Goal: Task Accomplishment & Management: Manage account settings

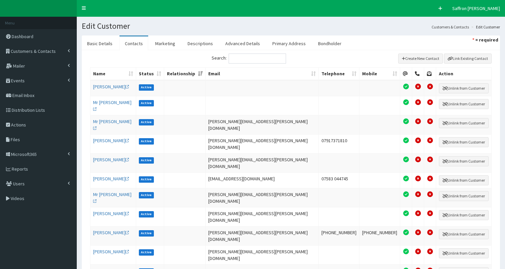
select select "50"
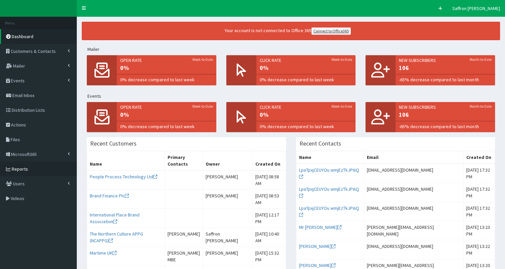
drag, startPoint x: 0, startPoint y: 0, endPoint x: 39, endPoint y: 168, distance: 172.2
click at [39, 168] on link "Reports" at bounding box center [38, 168] width 77 height 15
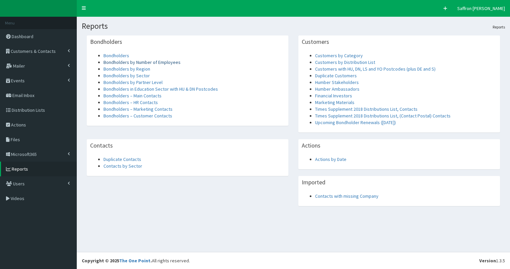
click at [142, 60] on link "Bondholders by Number of Employees" at bounding box center [142, 62] width 77 height 6
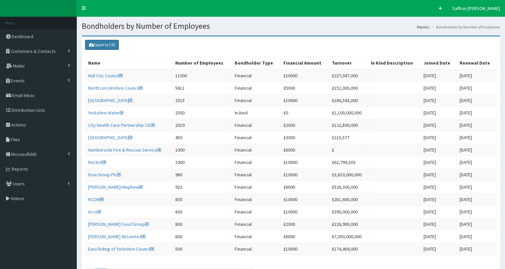
click at [113, 45] on link "Export to CSV" at bounding box center [102, 45] width 34 height 10
click at [56, 56] on link "Customers & Contacts" at bounding box center [38, 51] width 77 height 15
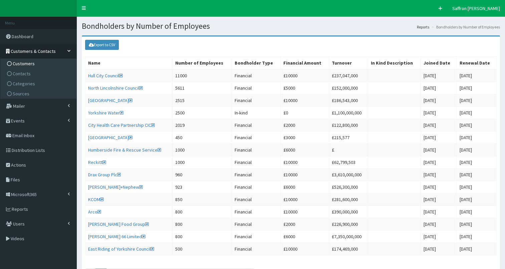
click at [18, 63] on span "Customers" at bounding box center [24, 63] width 22 height 6
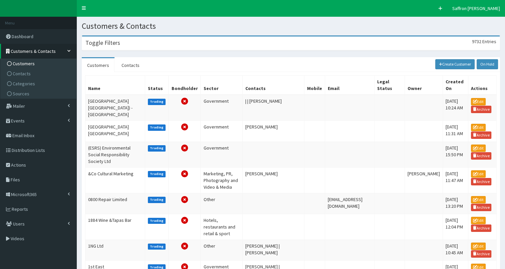
click at [137, 44] on div "Toggle Filters 9732 Entries" at bounding box center [291, 43] width 418 height 14
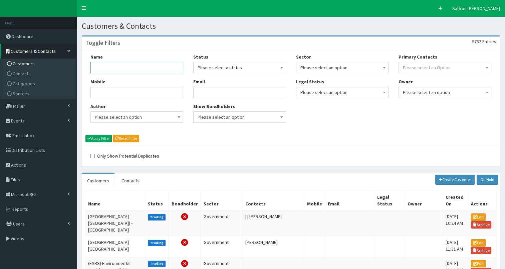
click at [120, 65] on input "Name" at bounding box center [137, 67] width 93 height 11
type input "reach"
click at [86, 135] on button "Apply Filter" at bounding box center [99, 138] width 26 height 7
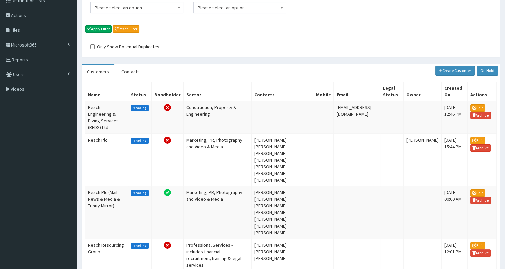
scroll to position [109, 0]
click at [110, 186] on td "Reach Plc (Mail News & Media & Trinity Mirror)" at bounding box center [107, 212] width 43 height 52
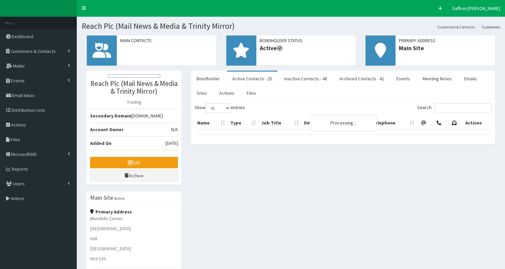
select select "50"
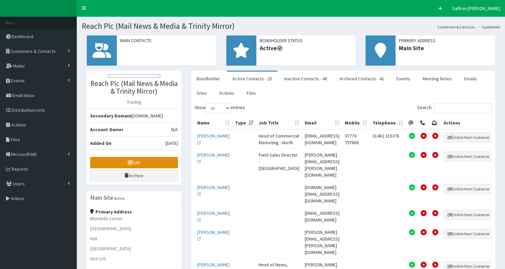
click at [130, 166] on link "Edit" at bounding box center [134, 162] width 88 height 11
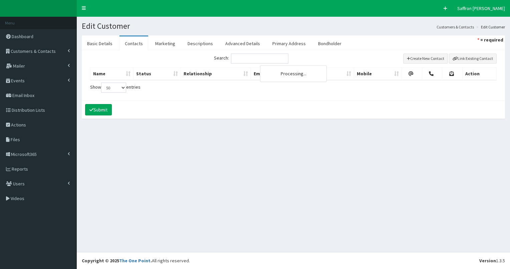
select select "50"
click at [328, 42] on link "Bondholder" at bounding box center [330, 43] width 34 height 14
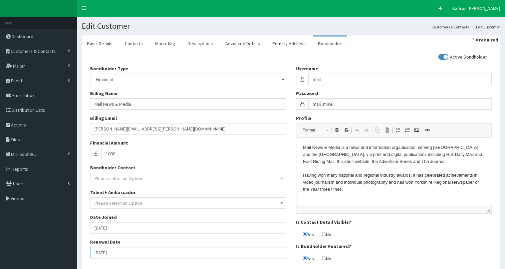
click at [121, 253] on input "[DATE]" at bounding box center [188, 252] width 196 height 11
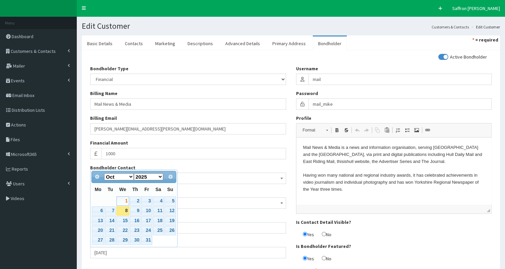
click at [159, 178] on select "1900 1901 1902 1903 1904 1905 1906 1907 1908 1909 1910 1911 1912 1913 1914 1915…" at bounding box center [149, 176] width 30 height 7
click at [136, 199] on link "1" at bounding box center [135, 200] width 11 height 9
type input "01-10-2026"
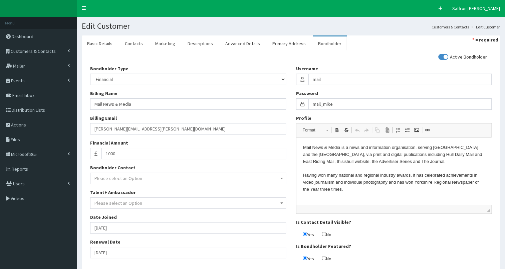
scroll to position [39, 0]
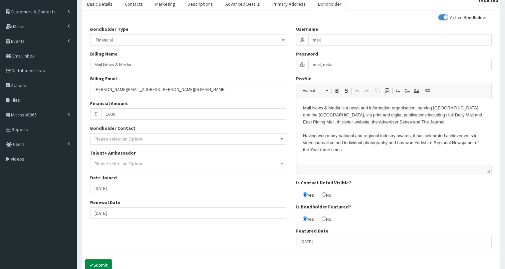
click at [104, 264] on button "Submit" at bounding box center [98, 264] width 27 height 11
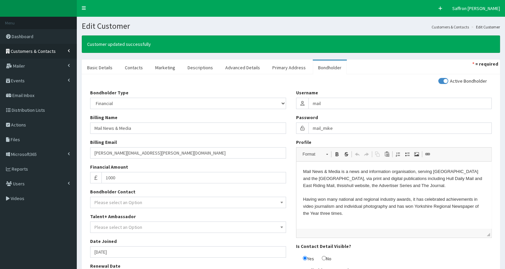
click at [37, 52] on span "Customers & Contacts" at bounding box center [33, 51] width 45 height 6
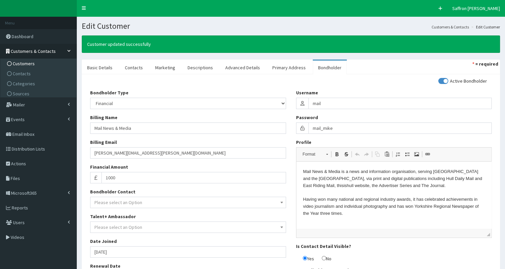
click at [25, 63] on span "Customers" at bounding box center [24, 63] width 22 height 6
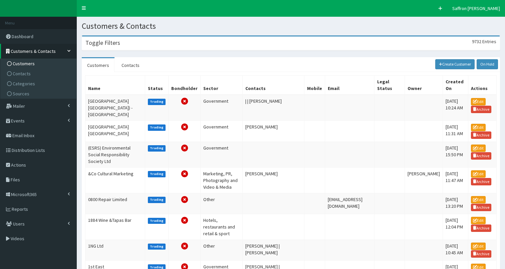
click at [158, 49] on div "Toggle Filters 9732 Entries" at bounding box center [291, 43] width 418 height 14
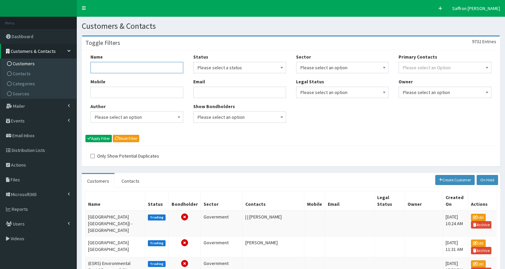
click at [151, 64] on input "Name" at bounding box center [137, 67] width 93 height 11
type input "[PERSON_NAME]"
click at [86, 135] on button "Apply Filter" at bounding box center [99, 138] width 26 height 7
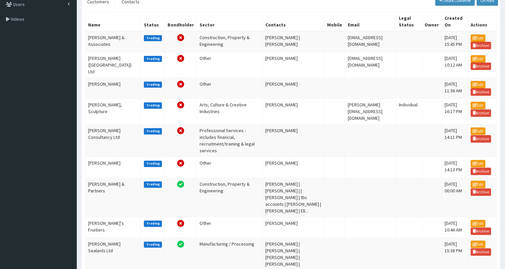
scroll to position [185, 0]
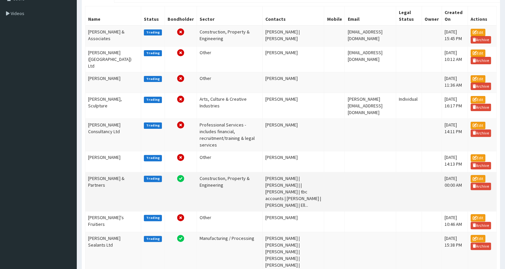
click at [106, 198] on td "[PERSON_NAME] & Partners" at bounding box center [114, 191] width 56 height 39
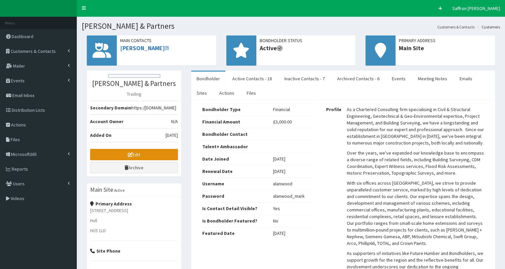
click at [146, 160] on link "Edit" at bounding box center [134, 154] width 88 height 11
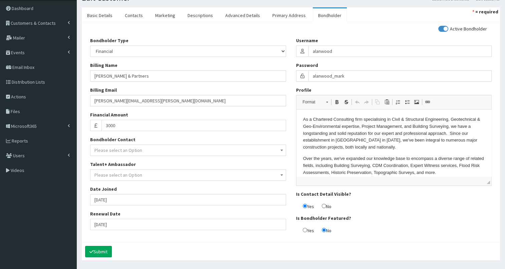
scroll to position [29, 0]
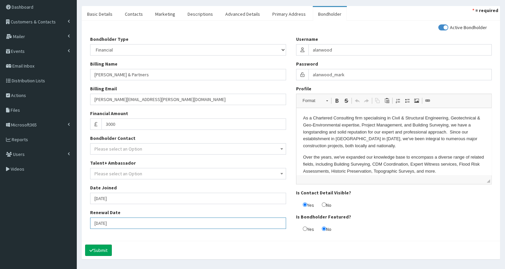
click at [114, 219] on input "[DATE]" at bounding box center [188, 222] width 196 height 11
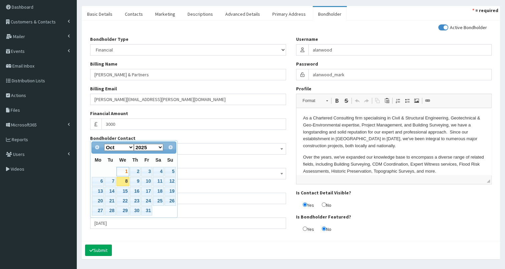
click at [159, 147] on select "1900 1901 1902 1903 1904 1905 1906 1907 1908 1909 1910 1911 1912 1913 1914 1915…" at bounding box center [149, 147] width 30 height 7
click at [136, 168] on link "1" at bounding box center [135, 171] width 11 height 9
type input "01-10-2026"
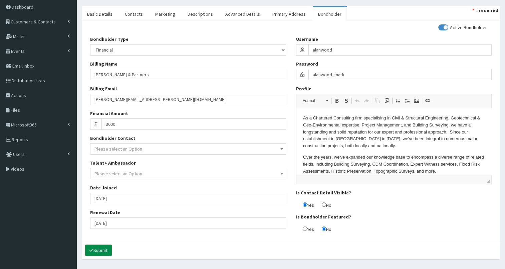
click at [106, 247] on button "Submit" at bounding box center [98, 249] width 27 height 11
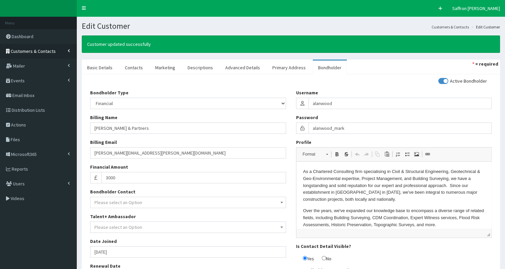
click at [53, 54] on link "Customers & Contacts" at bounding box center [38, 51] width 77 height 15
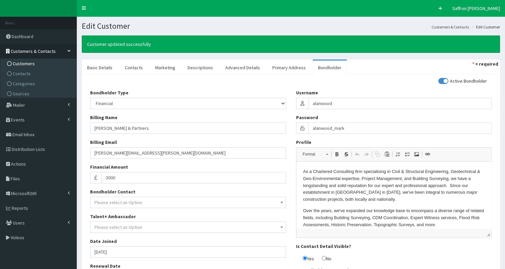
click at [28, 64] on span "Customers" at bounding box center [24, 63] width 22 height 6
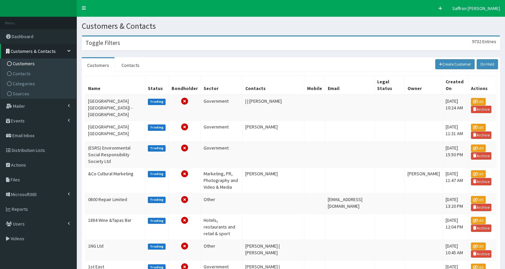
click at [154, 44] on div "Toggle Filters 9732 Entries" at bounding box center [291, 43] width 418 height 14
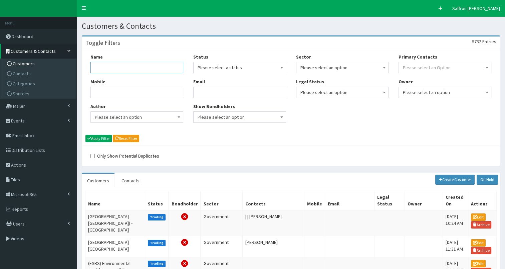
click at [142, 62] on input "Name" at bounding box center [137, 67] width 93 height 11
type input "rsm"
click at [86, 135] on button "Apply Filter" at bounding box center [99, 138] width 26 height 7
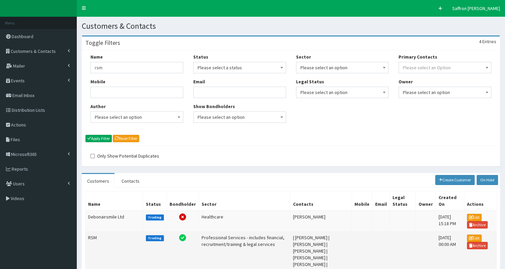
click at [103, 241] on td "RSM" at bounding box center [115, 257] width 58 height 52
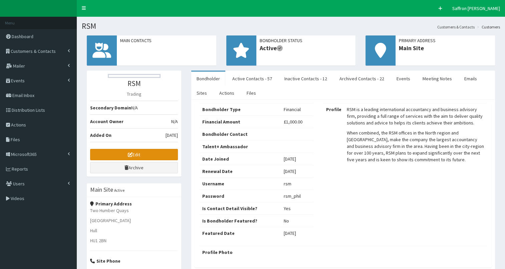
click at [146, 151] on link "Edit" at bounding box center [134, 154] width 88 height 11
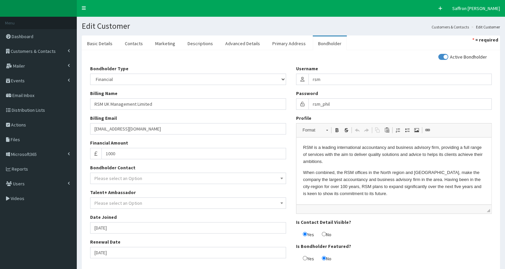
scroll to position [48, 0]
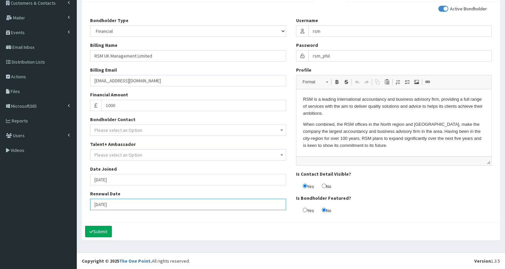
click at [132, 202] on input "[DATE]" at bounding box center [188, 203] width 196 height 11
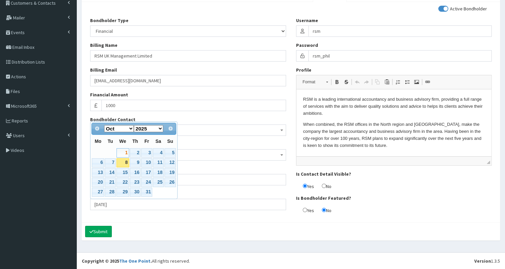
click at [160, 129] on select "1900 1901 1902 1903 1904 1905 1906 1907 1908 1909 1910 1911 1912 1913 1914 1915…" at bounding box center [149, 128] width 30 height 7
click at [135, 151] on link "1" at bounding box center [135, 152] width 11 height 9
type input "[DATE]"
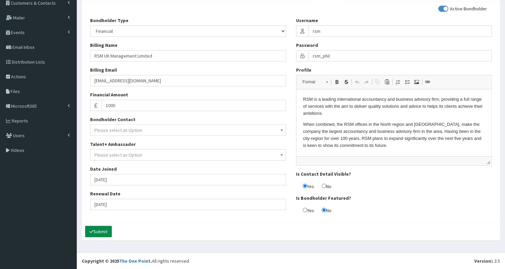
click at [103, 228] on button "Submit" at bounding box center [98, 230] width 27 height 11
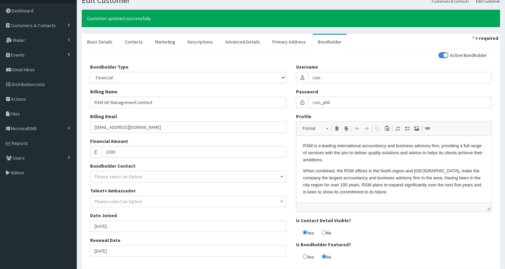
scroll to position [24, 0]
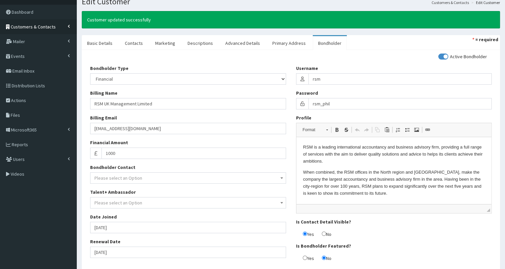
click at [38, 25] on span "Customers & Contacts" at bounding box center [33, 27] width 45 height 6
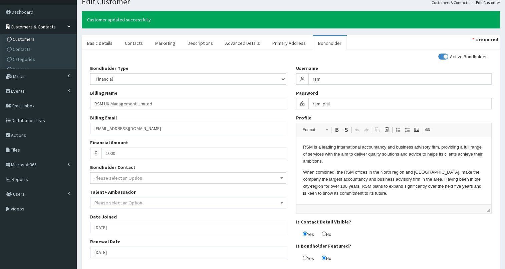
click at [28, 37] on span "Customers" at bounding box center [24, 39] width 22 height 6
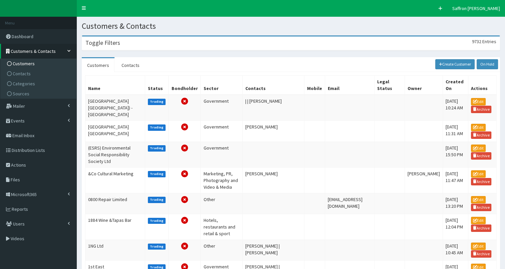
click at [144, 39] on div "Toggle Filters 9732 Entries" at bounding box center [291, 43] width 418 height 14
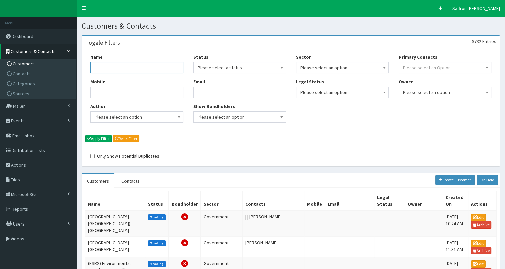
click at [131, 69] on input "Name" at bounding box center [137, 67] width 93 height 11
type input "spectrum"
click at [86, 135] on button "Apply Filter" at bounding box center [99, 138] width 26 height 7
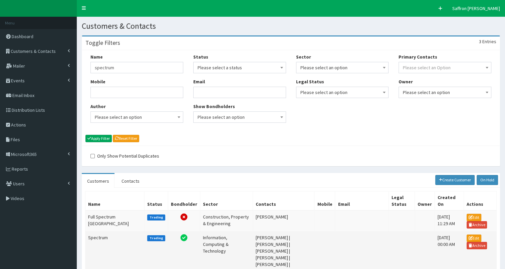
click at [116, 246] on td "Spectrum" at bounding box center [115, 254] width 59 height 46
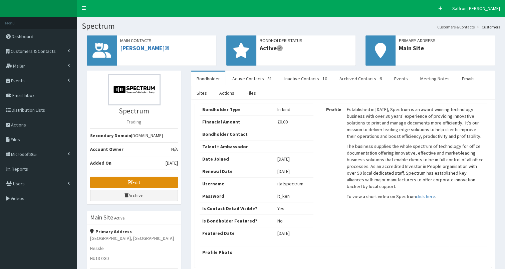
click at [150, 180] on link "Edit" at bounding box center [134, 181] width 88 height 11
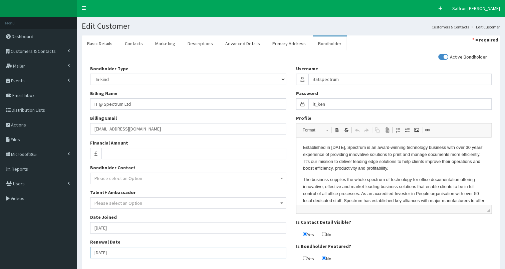
click at [124, 251] on input "[DATE]" at bounding box center [188, 252] width 196 height 11
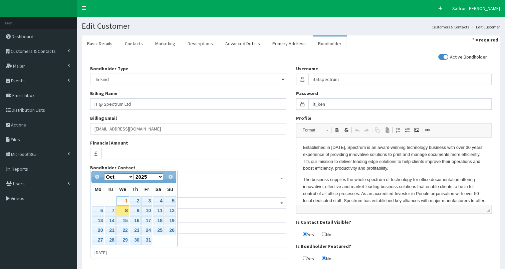
click at [160, 176] on select "1900 1901 1902 1903 1904 1905 1906 1907 1908 1909 1910 1911 1912 1913 1914 1915…" at bounding box center [149, 176] width 30 height 7
click at [138, 199] on link "1" at bounding box center [135, 200] width 11 height 9
type input "[DATE]"
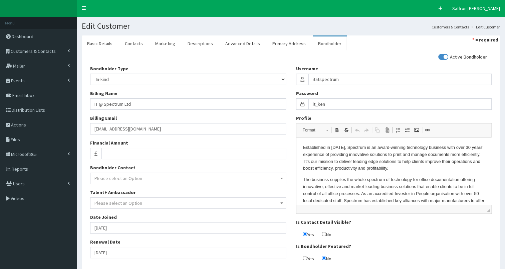
scroll to position [48, 0]
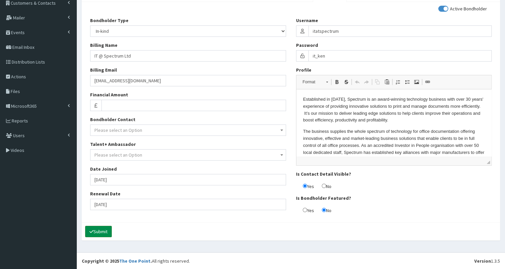
click at [103, 228] on button "Submit" at bounding box center [98, 230] width 27 height 11
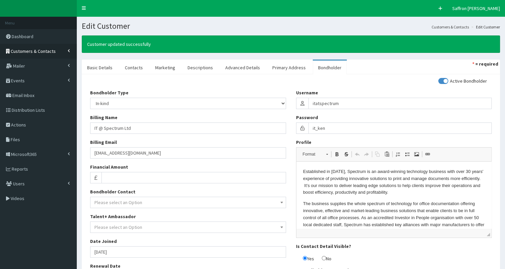
click at [36, 53] on span "Customers & Contacts" at bounding box center [33, 51] width 45 height 6
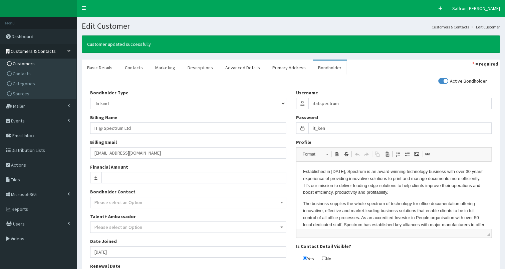
click at [23, 63] on span "Customers" at bounding box center [24, 63] width 22 height 6
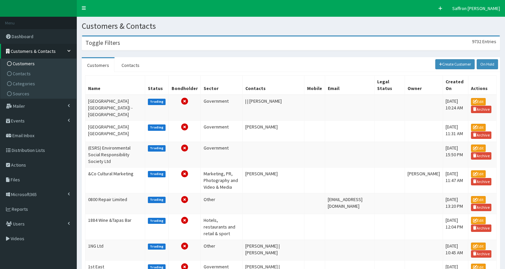
click at [148, 45] on div "Toggle Filters 9732 Entries" at bounding box center [291, 43] width 418 height 14
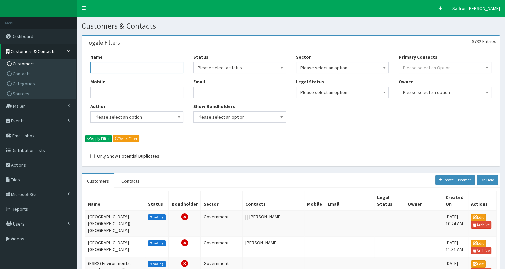
click at [139, 66] on input "Name" at bounding box center [137, 67] width 93 height 11
type input "pph"
click at [86, 135] on button "Apply Filter" at bounding box center [99, 138] width 26 height 7
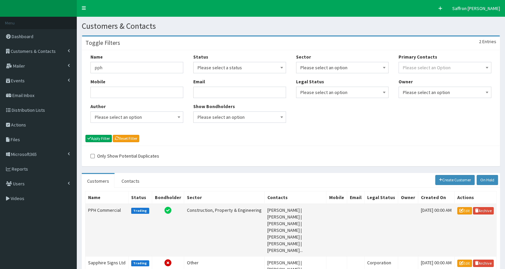
click at [107, 210] on td "PPH Commercial" at bounding box center [107, 229] width 43 height 53
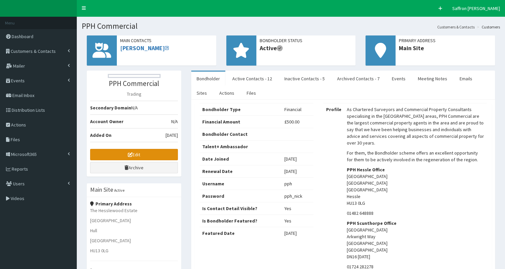
click at [138, 152] on link "Edit" at bounding box center [134, 154] width 88 height 11
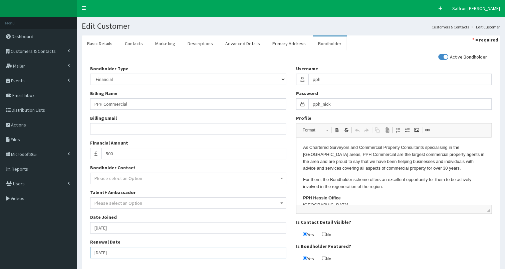
click at [122, 252] on input "[DATE]" at bounding box center [188, 252] width 196 height 11
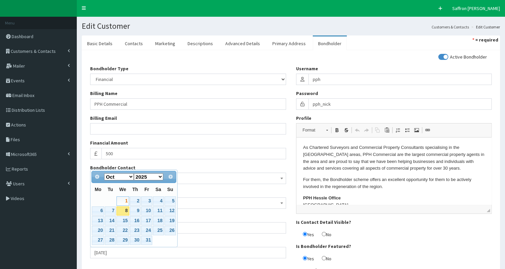
click at [156, 177] on select "1900 1901 1902 1903 1904 1905 1906 1907 1908 1909 1910 1911 1912 1913 1914 1915…" at bounding box center [149, 176] width 30 height 7
click at [135, 200] on link "1" at bounding box center [135, 200] width 11 height 9
type input "01-10-2026"
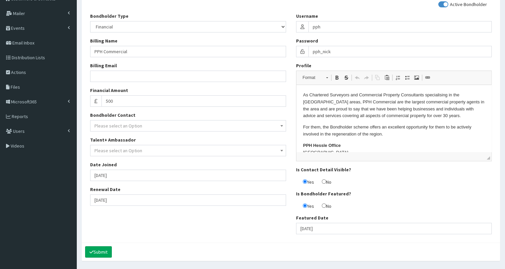
scroll to position [59, 0]
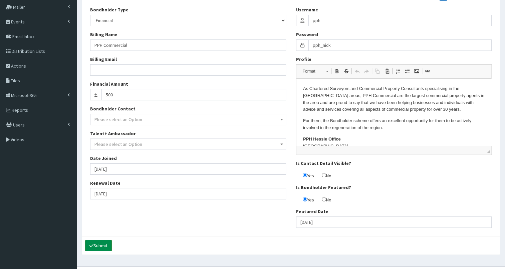
click at [107, 246] on button "Submit" at bounding box center [98, 245] width 27 height 11
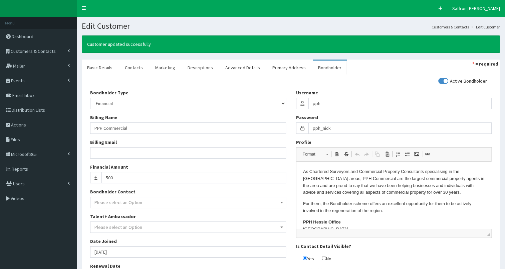
click at [224, 228] on span "Please select an Option" at bounding box center [188, 226] width 187 height 9
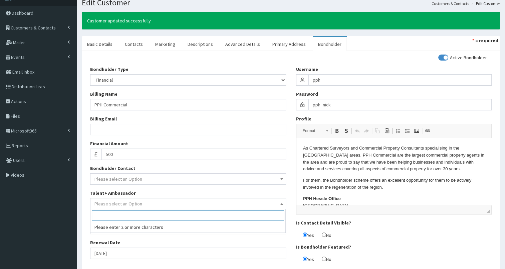
scroll to position [23, 0]
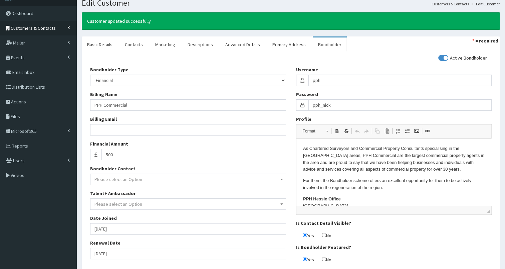
click at [50, 27] on span "Customers & Contacts" at bounding box center [33, 28] width 45 height 6
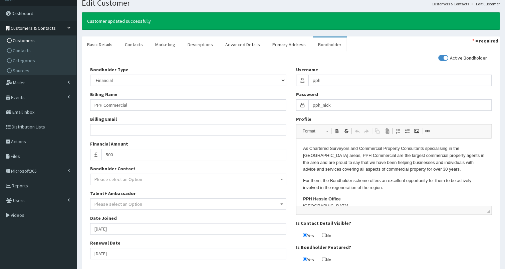
click at [28, 37] on span "Customers" at bounding box center [24, 40] width 22 height 6
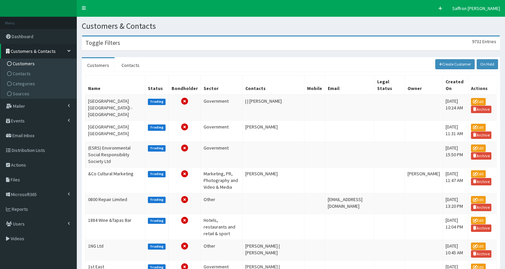
click at [132, 41] on div "Toggle Filters 9732 Entries" at bounding box center [291, 43] width 418 height 14
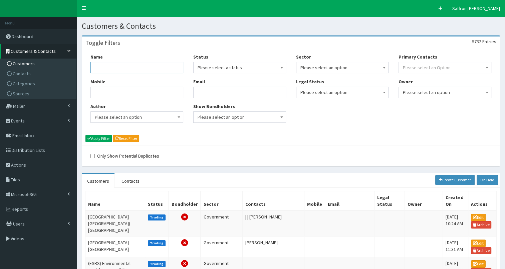
click at [120, 71] on input "Name" at bounding box center [137, 67] width 93 height 11
type input "towergate"
click at [86, 135] on button "Apply Filter" at bounding box center [99, 138] width 26 height 7
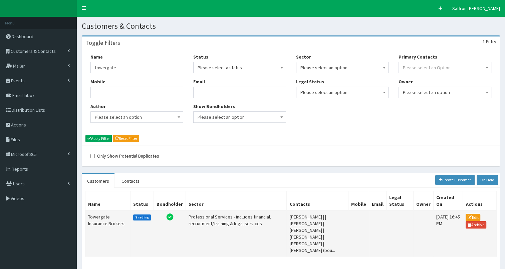
click at [103, 223] on td "Towergate Insurance Brokers" at bounding box center [108, 233] width 45 height 46
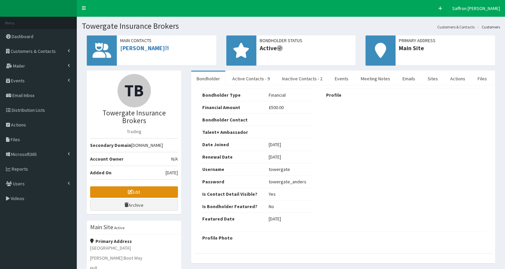
click at [143, 186] on link "Edit" at bounding box center [134, 191] width 88 height 11
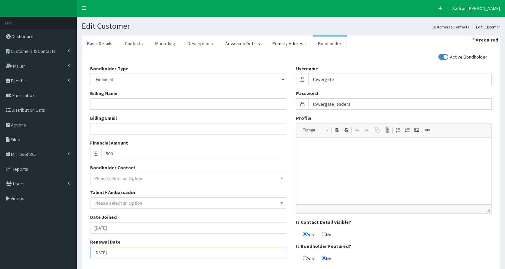
click at [127, 253] on input "[DATE]" at bounding box center [188, 252] width 196 height 11
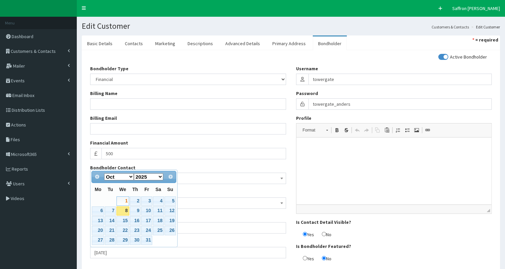
click at [162, 178] on select "1900 1901 1902 1903 1904 1905 1906 1907 1908 1909 1910 1911 1912 1913 1914 1915…" at bounding box center [149, 176] width 30 height 7
click at [135, 200] on link "1" at bounding box center [135, 200] width 11 height 9
type input "01-10-2026"
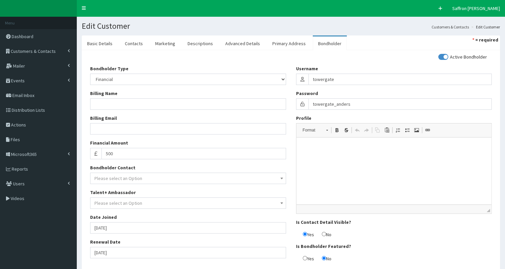
scroll to position [41, 0]
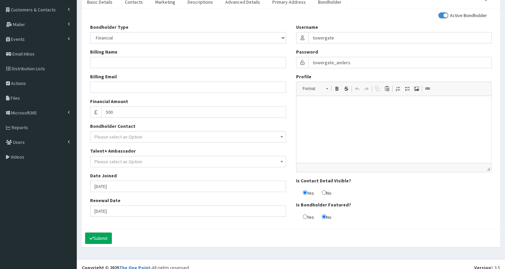
click at [107, 231] on div "Submit" at bounding box center [291, 237] width 419 height 18
click at [107, 234] on button "Submit" at bounding box center [98, 237] width 27 height 11
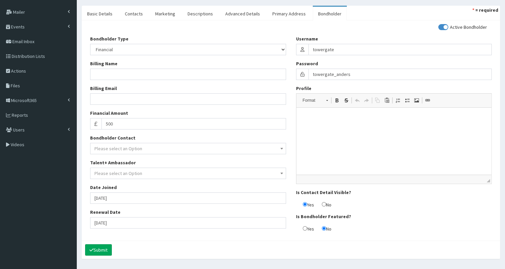
scroll to position [22, 0]
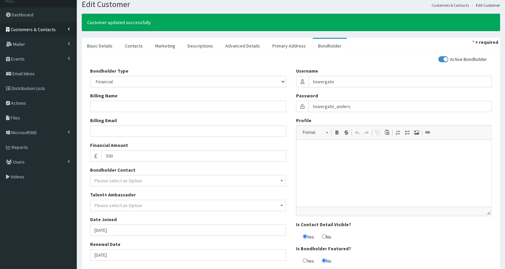
click at [28, 23] on link "Customers & Contacts" at bounding box center [38, 29] width 77 height 15
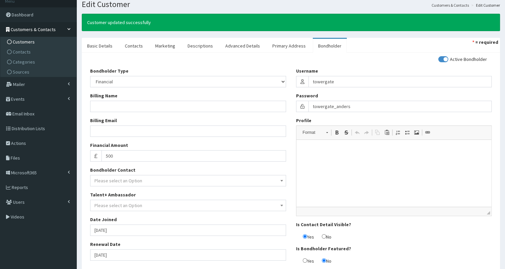
click at [29, 38] on link "Customers" at bounding box center [39, 42] width 74 height 10
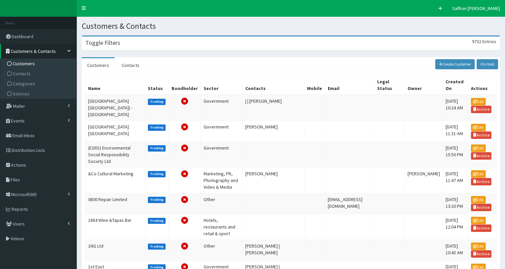
click at [148, 44] on div "Toggle Filters 9732 Entries" at bounding box center [291, 43] width 418 height 14
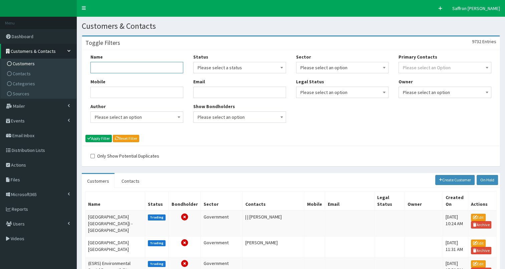
click at [144, 66] on input "Name" at bounding box center [137, 67] width 93 height 11
type input "pace"
click at [86, 135] on button "Apply Filter" at bounding box center [99, 138] width 26 height 7
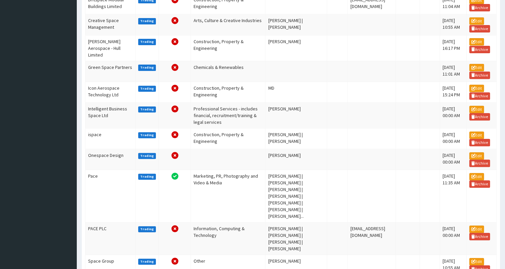
scroll to position [256, 0]
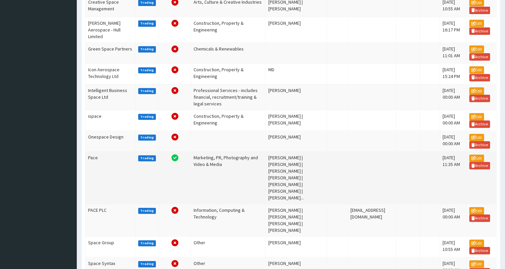
click at [100, 203] on td "Pace" at bounding box center [111, 177] width 50 height 52
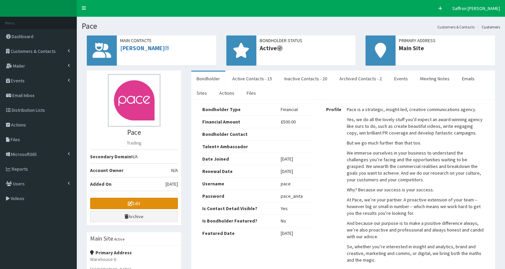
click at [135, 201] on link "Edit" at bounding box center [134, 202] width 88 height 11
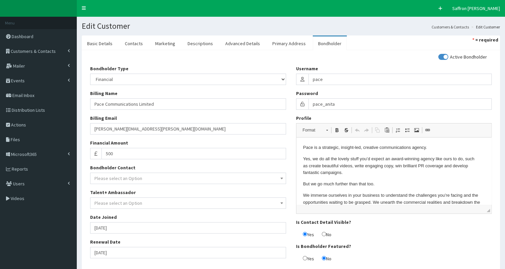
scroll to position [48, 0]
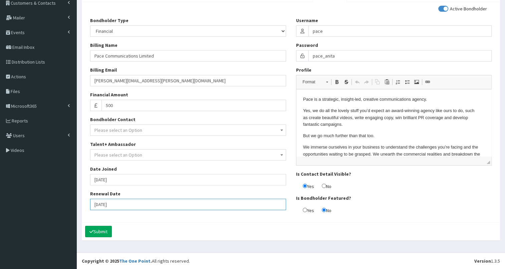
click at [136, 203] on input "01-10-2025" at bounding box center [188, 203] width 196 height 11
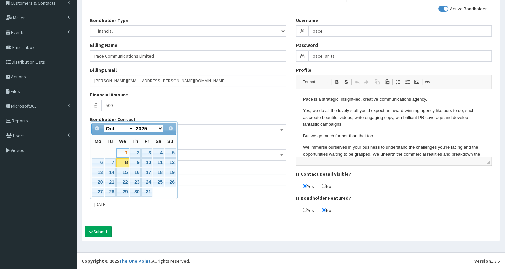
click at [162, 129] on select "1900 1901 1902 1903 1904 1905 1906 1907 1908 1909 1910 1911 1912 1913 1914 1915…" at bounding box center [149, 128] width 30 height 7
click at [137, 151] on link "1" at bounding box center [135, 152] width 11 height 9
type input "01-10-2026"
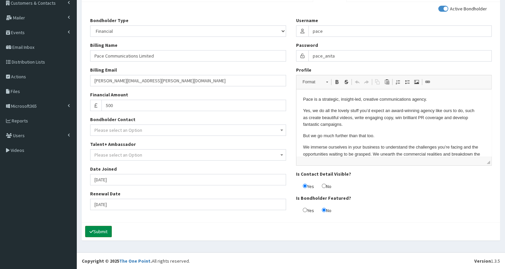
click at [108, 230] on button "Submit" at bounding box center [98, 230] width 27 height 11
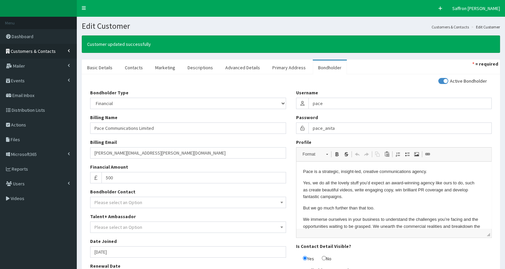
click at [46, 52] on span "Customers & Contacts" at bounding box center [33, 51] width 45 height 6
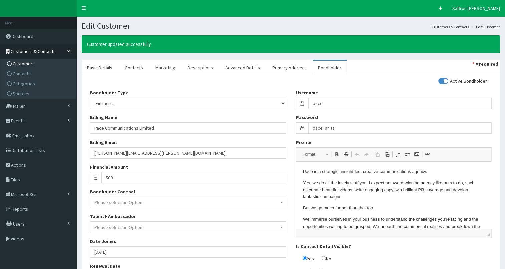
click at [28, 64] on span "Customers" at bounding box center [24, 63] width 22 height 6
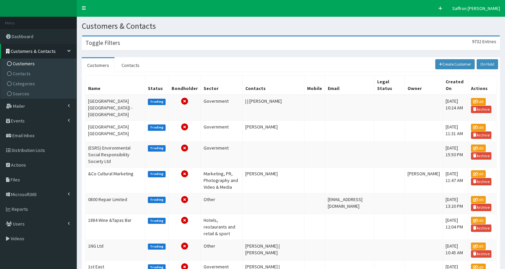
click at [145, 45] on div "Toggle Filters 9732 Entries" at bounding box center [291, 43] width 418 height 14
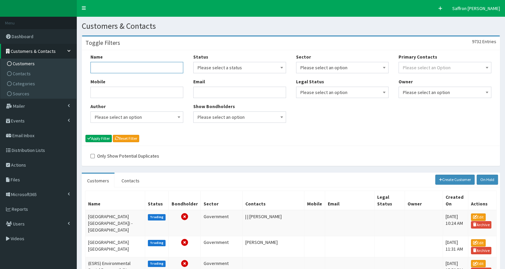
click at [135, 68] on input "Name" at bounding box center [137, 67] width 93 height 11
type input "[PERSON_NAME]"
click at [86, 135] on button "Apply Filter" at bounding box center [99, 138] width 26 height 7
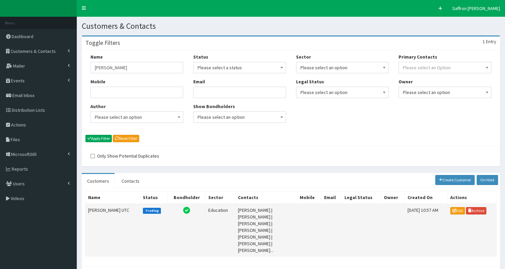
click at [112, 209] on td "[PERSON_NAME] UTC" at bounding box center [113, 229] width 55 height 53
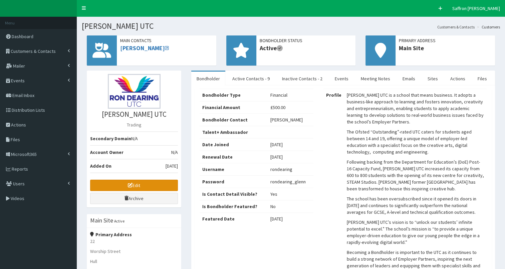
click at [151, 183] on link "Edit" at bounding box center [134, 184] width 88 height 11
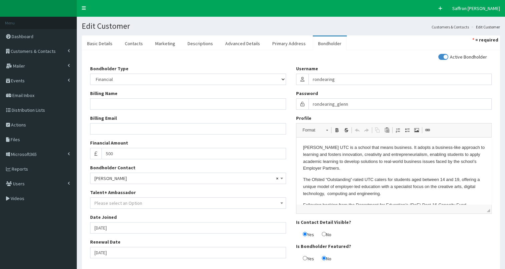
scroll to position [35, 0]
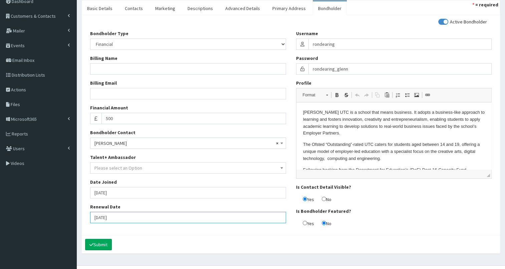
click at [122, 220] on input "[DATE]" at bounding box center [188, 216] width 196 height 11
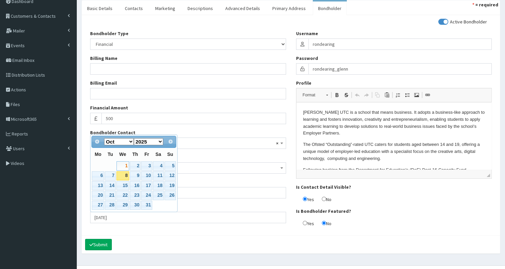
click at [159, 142] on select "1900 1901 1902 1903 1904 1905 1906 1907 1908 1909 1910 1911 1912 1913 1914 1915…" at bounding box center [149, 141] width 30 height 7
click at [138, 165] on link "1" at bounding box center [135, 165] width 11 height 9
type input "[DATE]"
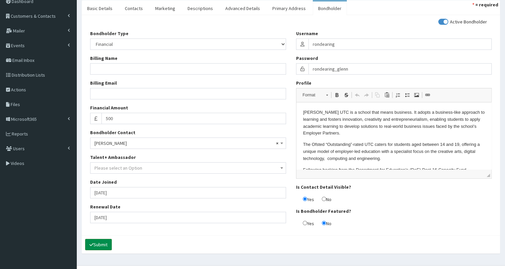
click at [108, 239] on button "Submit" at bounding box center [98, 244] width 27 height 11
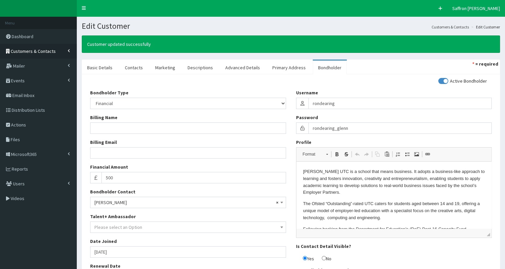
click at [45, 50] on span "Customers & Contacts" at bounding box center [33, 51] width 45 height 6
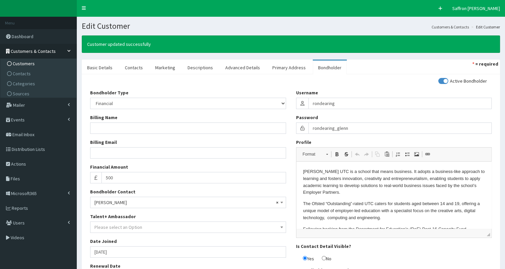
click at [29, 62] on span "Customers" at bounding box center [24, 63] width 22 height 6
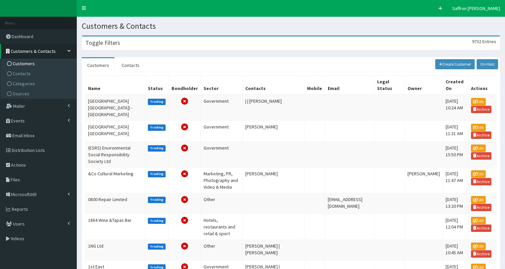
click at [149, 45] on div "Toggle Filters 9732 Entries" at bounding box center [291, 43] width 418 height 14
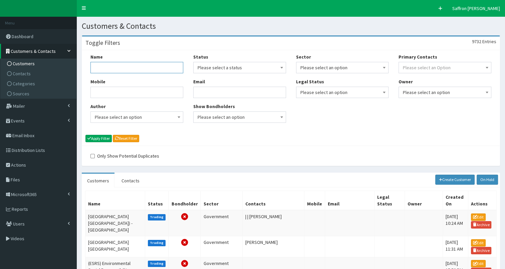
click at [134, 68] on input "Name" at bounding box center [137, 67] width 93 height 11
type input "waltons"
click at [86, 135] on button "Apply Filter" at bounding box center [99, 138] width 26 height 7
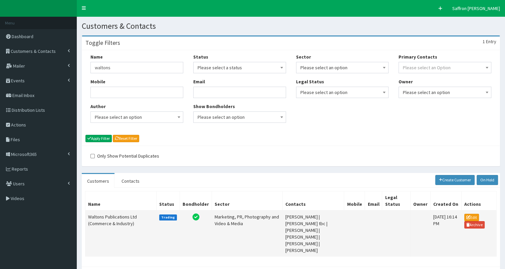
click at [114, 223] on td "Waltons Publications Ltd (Commerce & Industry)" at bounding box center [121, 233] width 71 height 46
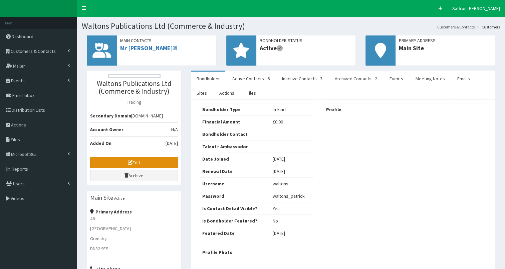
click at [134, 168] on link "Edit" at bounding box center [134, 162] width 88 height 11
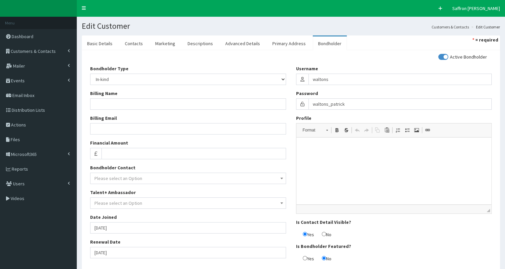
scroll to position [48, 0]
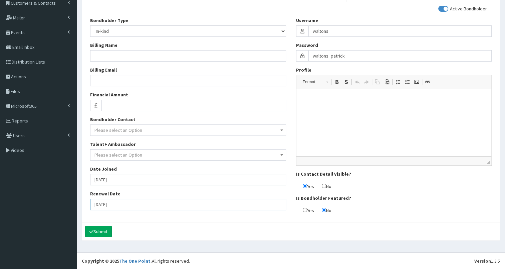
click at [138, 204] on input "01-10-2025" at bounding box center [188, 203] width 196 height 11
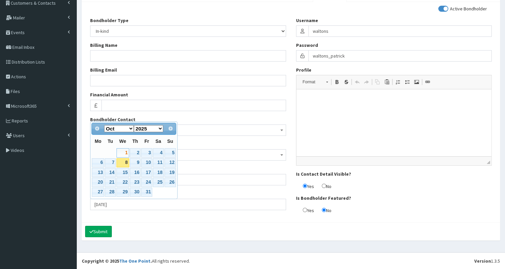
click at [159, 130] on select "1900 1901 1902 1903 1904 1905 1906 1907 1908 1909 1910 1911 1912 1913 1914 1915…" at bounding box center [149, 128] width 30 height 7
click at [133, 151] on link "1" at bounding box center [135, 152] width 11 height 9
type input "01-10-2026"
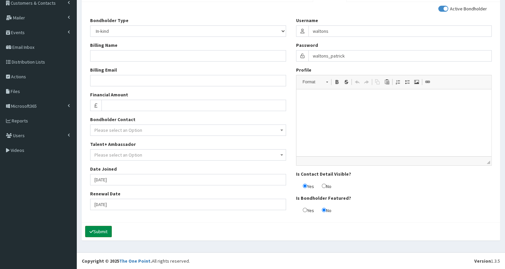
click at [99, 228] on button "Submit" at bounding box center [98, 230] width 27 height 11
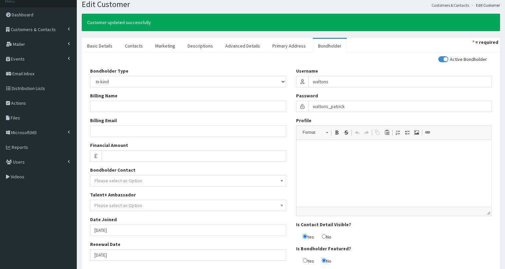
scroll to position [7, 0]
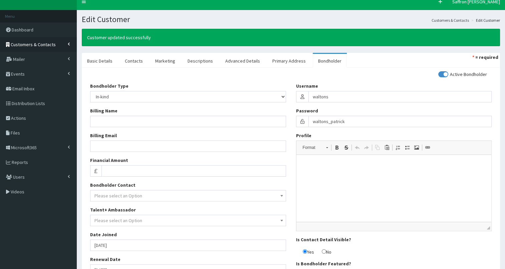
click at [42, 44] on span "Customers & Contacts" at bounding box center [33, 44] width 45 height 6
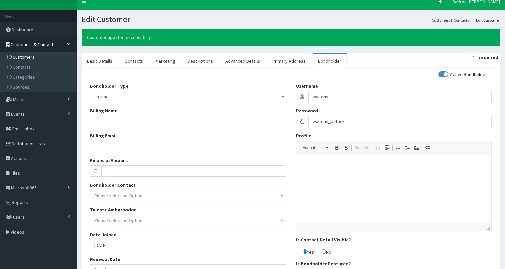
click at [29, 56] on span "Customers" at bounding box center [24, 57] width 22 height 6
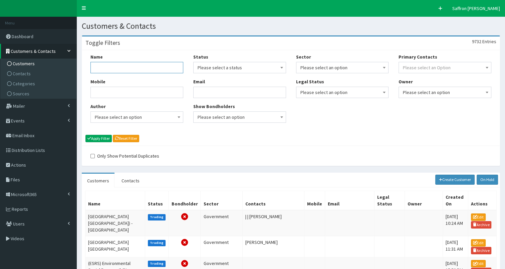
click at [137, 66] on input "Name" at bounding box center [137, 67] width 93 height 11
type input "humber hr"
click at [86, 135] on button "Apply Filter" at bounding box center [99, 138] width 26 height 7
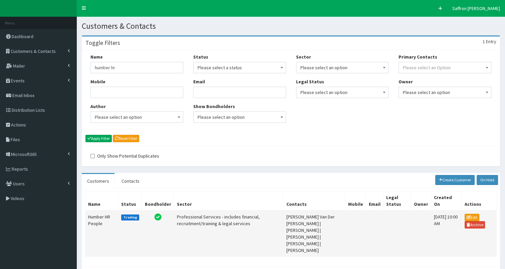
click at [102, 218] on td "Humber HR People" at bounding box center [102, 233] width 33 height 46
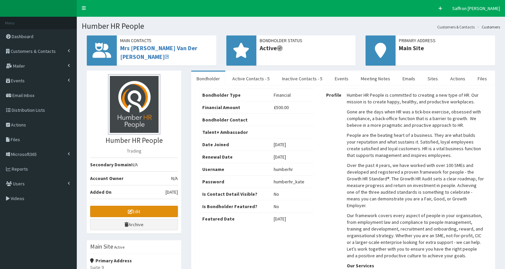
click at [141, 206] on link "Edit" at bounding box center [134, 210] width 88 height 11
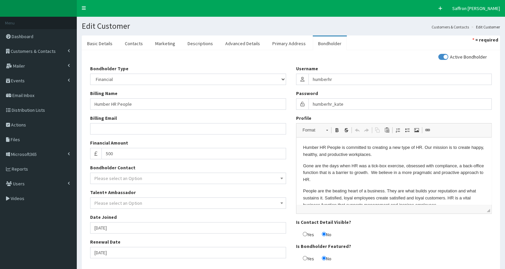
scroll to position [48, 0]
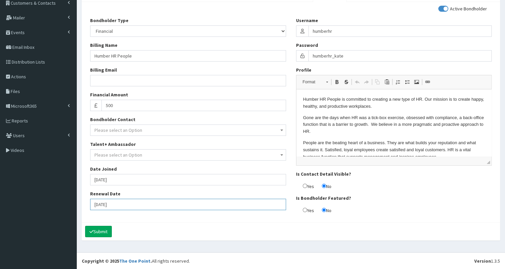
click at [128, 205] on input "01-10-2025" at bounding box center [188, 203] width 196 height 11
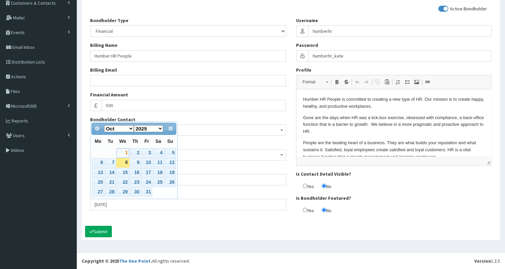
click at [161, 129] on select "1900 1901 1902 1903 1904 1905 1906 1907 1908 1909 1910 1911 1912 1913 1914 1915…" at bounding box center [149, 128] width 30 height 7
click at [133, 150] on link "1" at bounding box center [135, 152] width 11 height 9
type input "01-10-2026"
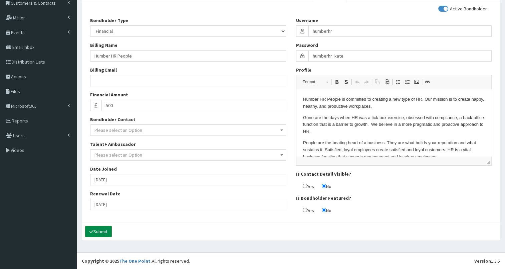
click at [101, 231] on button "Submit" at bounding box center [98, 230] width 27 height 11
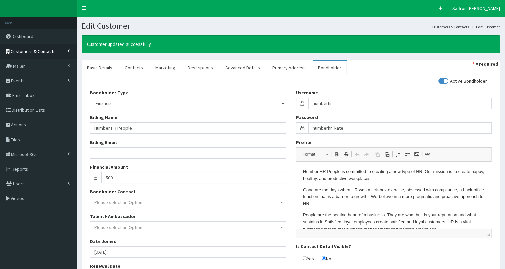
click at [45, 49] on span "Customers & Contacts" at bounding box center [33, 51] width 45 height 6
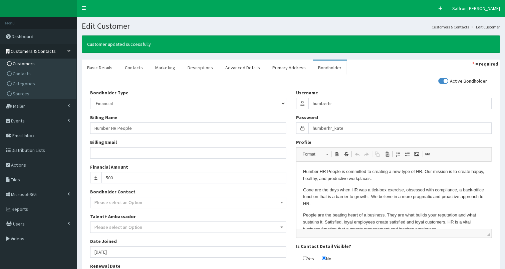
click at [31, 63] on span "Customers" at bounding box center [24, 63] width 22 height 6
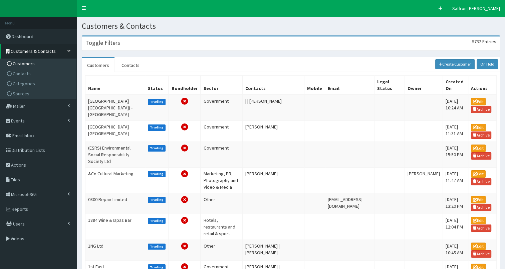
click at [131, 44] on div "Toggle Filters 9732 Entries" at bounding box center [291, 43] width 418 height 14
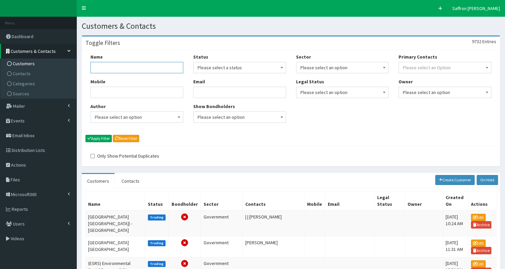
click at [132, 66] on input "Name" at bounding box center [137, 67] width 93 height 11
type input "BW"
click at [86, 135] on button "Apply Filter" at bounding box center [99, 138] width 26 height 7
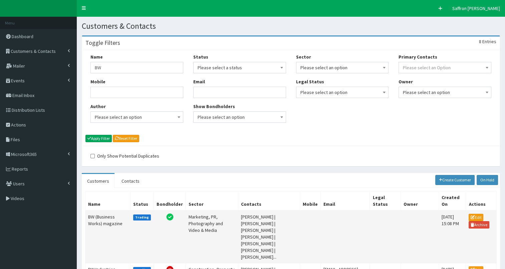
click at [116, 221] on td "BW (Business Works) magazine" at bounding box center [108, 236] width 45 height 53
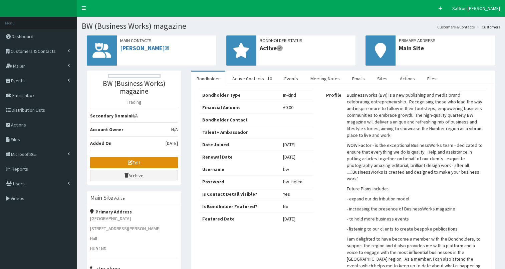
click at [139, 160] on link "Edit" at bounding box center [134, 162] width 88 height 11
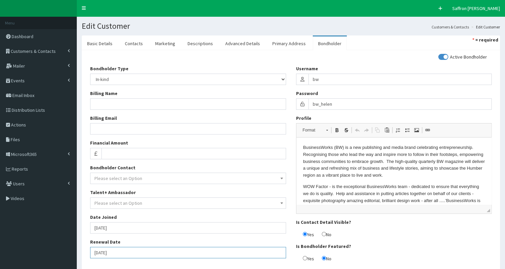
click at [121, 253] on input "[DATE]" at bounding box center [188, 252] width 196 height 11
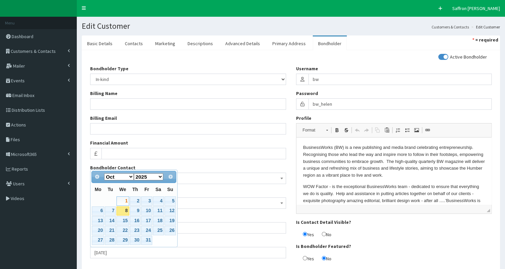
click at [160, 176] on select "1900 1901 1902 1903 1904 1905 1906 1907 1908 1909 1910 1911 1912 1913 1914 1915…" at bounding box center [149, 176] width 30 height 7
click at [136, 200] on link "1" at bounding box center [135, 200] width 11 height 9
type input "[DATE]"
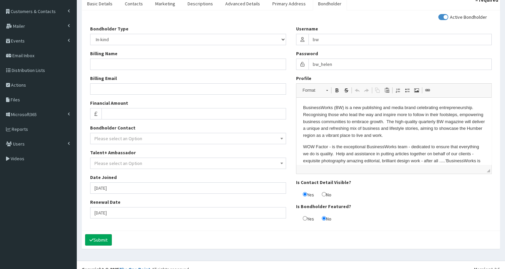
scroll to position [41, 0]
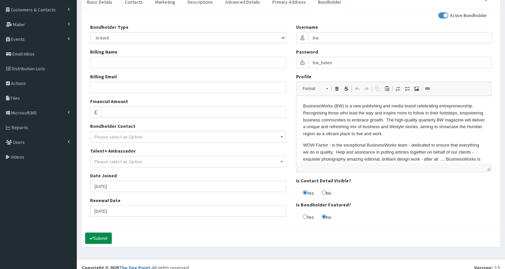
click at [111, 235] on button "Submit" at bounding box center [98, 237] width 27 height 11
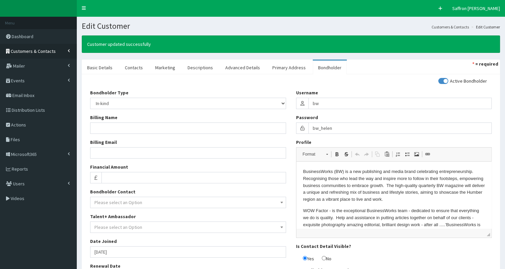
click at [33, 55] on link "Customers & Contacts" at bounding box center [38, 51] width 77 height 15
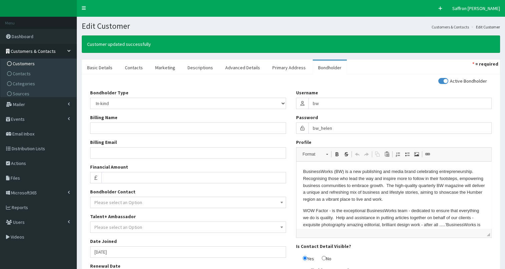
click at [27, 60] on span "Customers" at bounding box center [24, 63] width 22 height 6
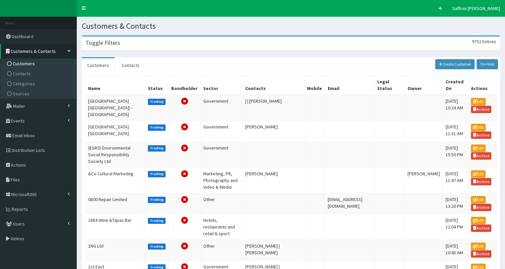
click at [155, 52] on section "Toggle Filters 9732 Entries Name Mobile Author Please select an option Develope…" at bounding box center [291, 268] width 429 height 476
click at [153, 48] on div "Toggle Filters 9732 Entries" at bounding box center [291, 43] width 418 height 14
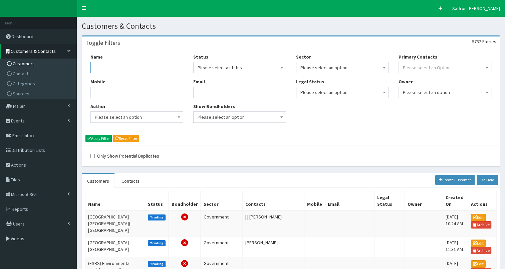
click at [142, 65] on input "Name" at bounding box center [137, 67] width 93 height 11
type input "bishop of hull"
click at [86, 135] on button "Apply Filter" at bounding box center [99, 138] width 26 height 7
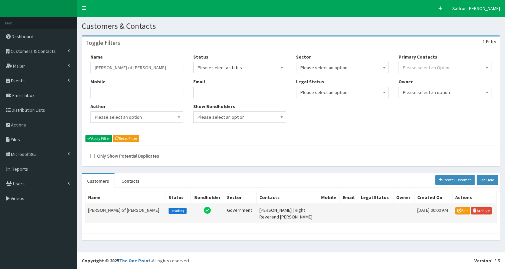
click at [108, 207] on td "[PERSON_NAME] of [PERSON_NAME]" at bounding box center [126, 212] width 81 height 19
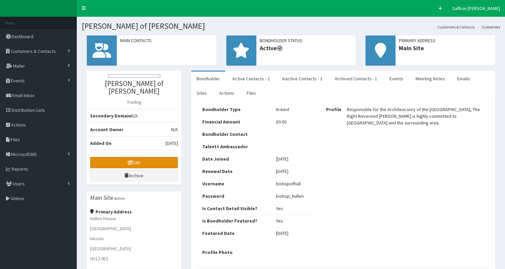
click at [156, 157] on link "Edit" at bounding box center [134, 162] width 88 height 11
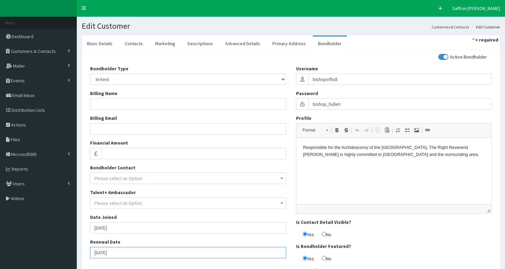
click at [136, 251] on input "[DATE]" at bounding box center [188, 252] width 196 height 11
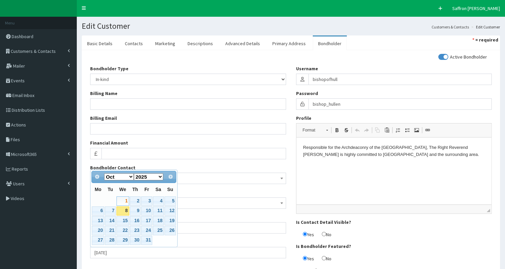
click at [161, 177] on select "1900 1901 1902 1903 1904 1905 1906 1907 1908 1909 1910 1911 1912 1913 1914 1915…" at bounding box center [149, 176] width 30 height 7
click at [135, 199] on link "1" at bounding box center [135, 200] width 11 height 9
type input "[DATE]"
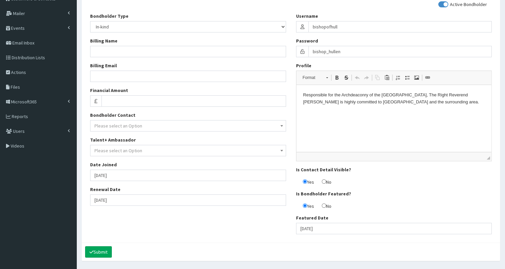
scroll to position [58, 0]
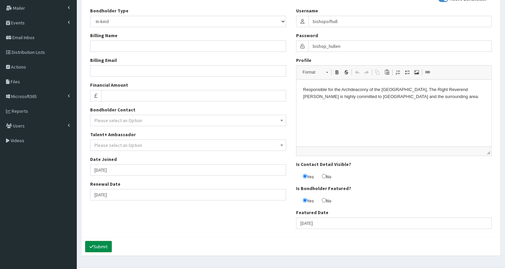
click at [106, 249] on button "Submit" at bounding box center [98, 246] width 27 height 11
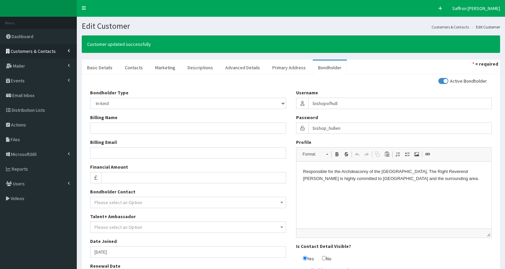
click at [53, 52] on link "Customers & Contacts" at bounding box center [38, 51] width 77 height 15
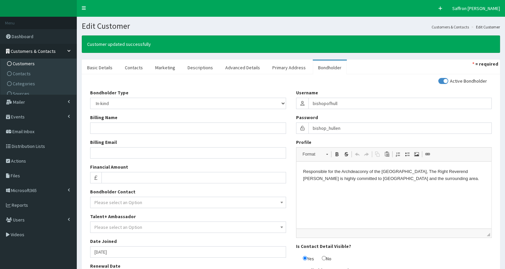
click at [32, 63] on span "Customers" at bounding box center [24, 63] width 22 height 6
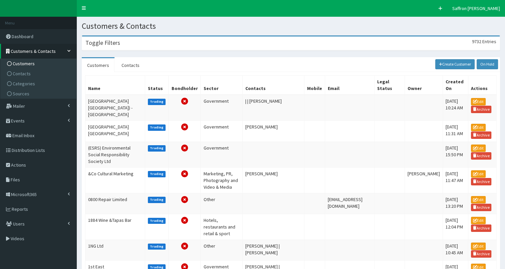
click at [138, 41] on div "Toggle Filters 9732 Entries" at bounding box center [291, 43] width 418 height 14
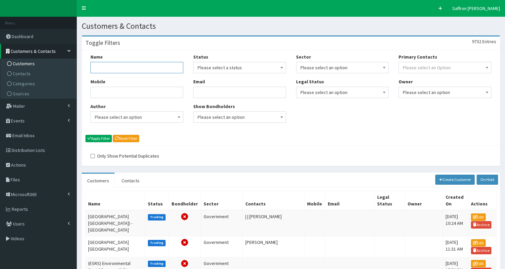
click at [131, 66] on input "Name" at bounding box center [137, 67] width 93 height 11
type input "gateway"
click at [86, 135] on button "Apply Filter" at bounding box center [99, 138] width 26 height 7
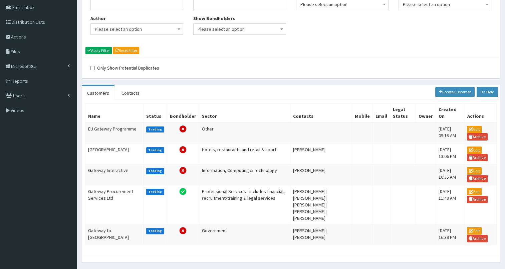
scroll to position [93, 0]
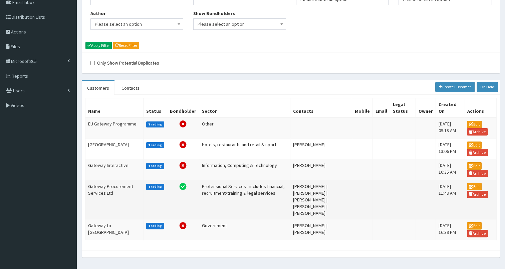
click at [116, 185] on td "Gateway Procurement Services Ltd" at bounding box center [115, 199] width 58 height 39
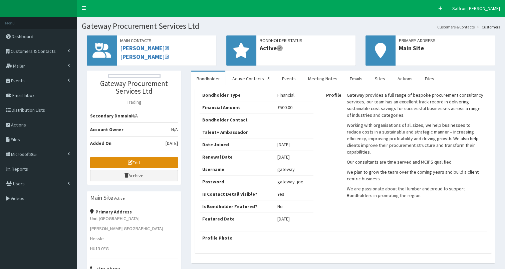
click at [155, 161] on link "Edit" at bounding box center [134, 162] width 88 height 11
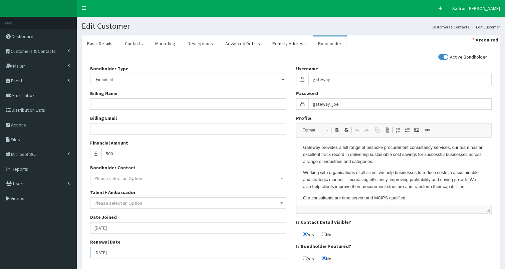
click at [125, 251] on input "[DATE]" at bounding box center [188, 252] width 196 height 11
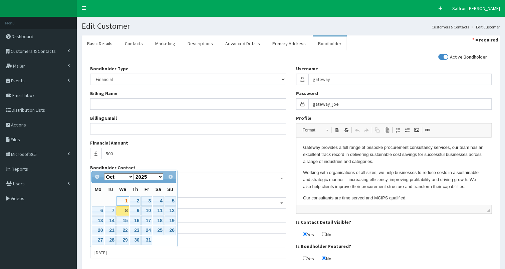
click at [162, 176] on select "1900 1901 1902 1903 1904 1905 1906 1907 1908 1909 1910 1911 1912 1913 1914 1915…" at bounding box center [149, 176] width 30 height 7
click at [135, 203] on link "1" at bounding box center [135, 200] width 11 height 9
type input "01-10-2026"
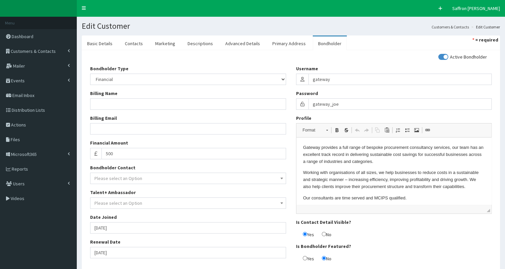
scroll to position [48, 0]
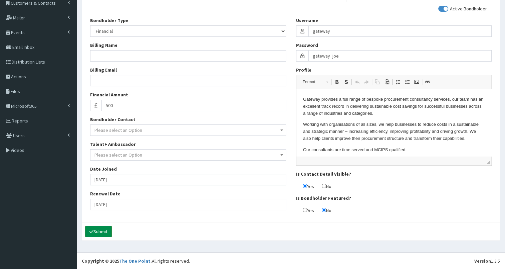
click at [101, 229] on button "Submit" at bounding box center [98, 230] width 27 height 11
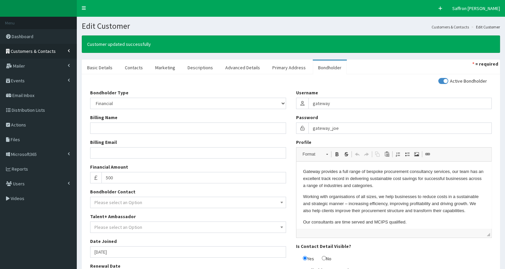
click at [37, 48] on span "Customers & Contacts" at bounding box center [33, 51] width 45 height 6
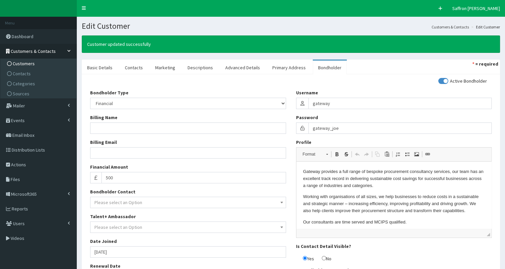
click at [27, 60] on span "Customers" at bounding box center [24, 63] width 22 height 6
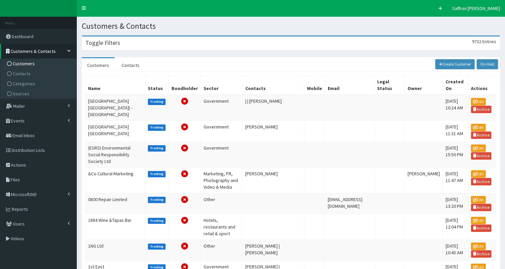
click at [156, 40] on div "Toggle Filters 9732 Entries" at bounding box center [291, 43] width 418 height 14
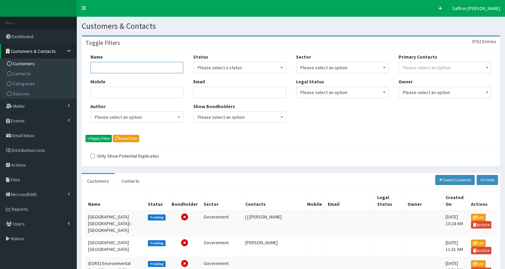
click at [146, 64] on input "Name" at bounding box center [137, 67] width 93 height 11
type input "humber and north"
click at [86, 135] on button "Apply Filter" at bounding box center [99, 138] width 26 height 7
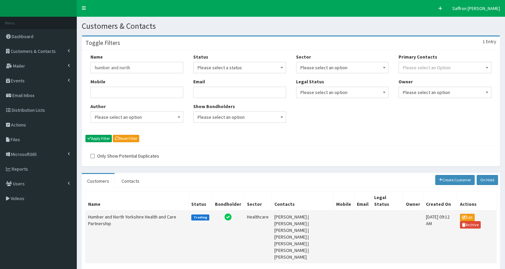
click at [143, 215] on td "Humber and North Yorkshire Health and Care Partnership" at bounding box center [137, 236] width 103 height 53
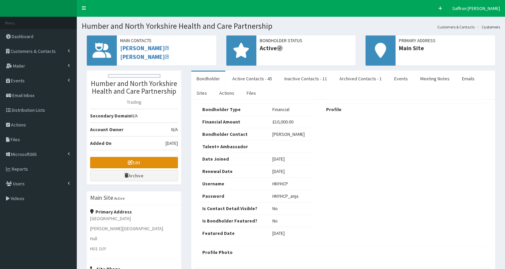
click at [163, 166] on link "Edit" at bounding box center [134, 162] width 88 height 11
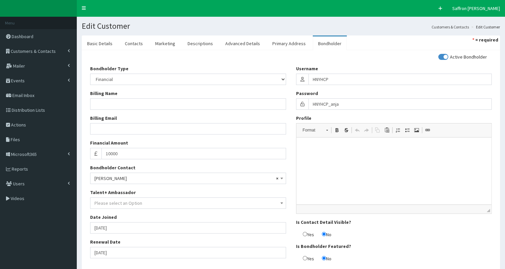
scroll to position [28, 0]
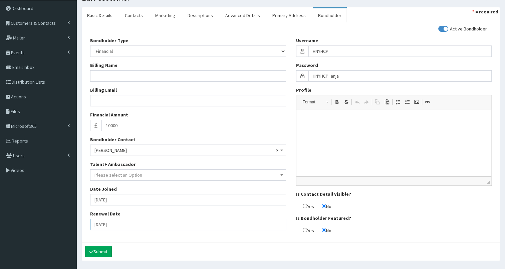
click at [122, 224] on input "01-10-2025" at bounding box center [188, 223] width 196 height 11
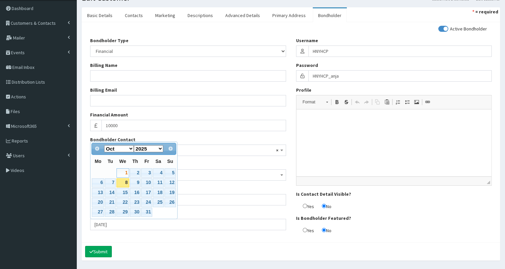
click at [160, 148] on select "1900 1901 1902 1903 1904 1905 1906 1907 1908 1909 1910 1911 1912 1913 1914 1915…" at bounding box center [149, 148] width 30 height 7
click at [136, 172] on link "1" at bounding box center [135, 172] width 11 height 9
type input "[DATE]"
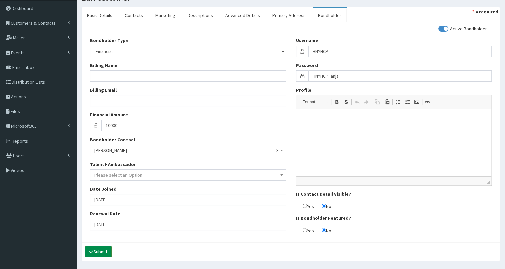
click at [102, 253] on button "Submit" at bounding box center [98, 251] width 27 height 11
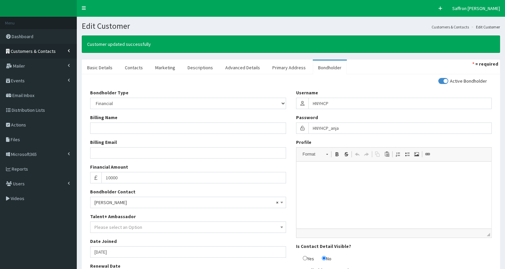
click at [37, 50] on span "Customers & Contacts" at bounding box center [33, 51] width 45 height 6
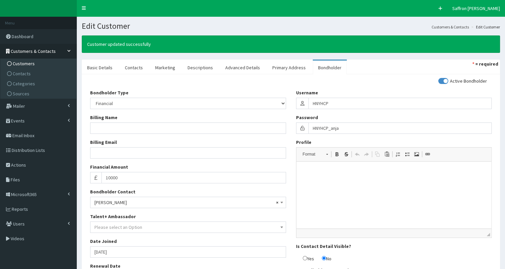
click at [33, 60] on span "Customers" at bounding box center [24, 63] width 22 height 6
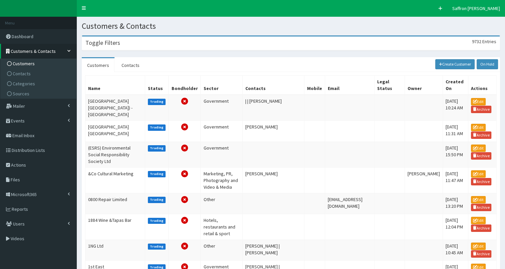
click at [200, 42] on div "Toggle Filters 9732 Entries" at bounding box center [291, 43] width 418 height 14
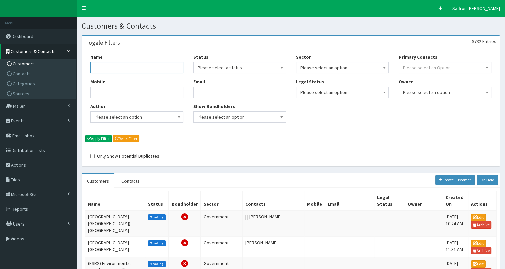
click at [167, 70] on input "Name" at bounding box center [137, 67] width 93 height 11
type input "rybec"
click at [86, 135] on button "Apply Filter" at bounding box center [99, 138] width 26 height 7
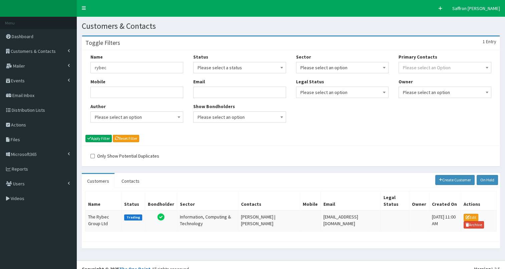
click at [99, 208] on th "Name" at bounding box center [104, 200] width 36 height 19
click at [100, 218] on td "The Rybec Group Ltd" at bounding box center [104, 220] width 36 height 21
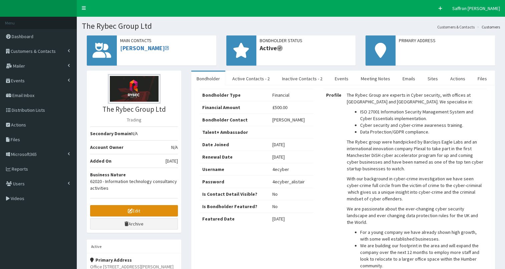
click at [121, 210] on link "Edit" at bounding box center [134, 210] width 88 height 11
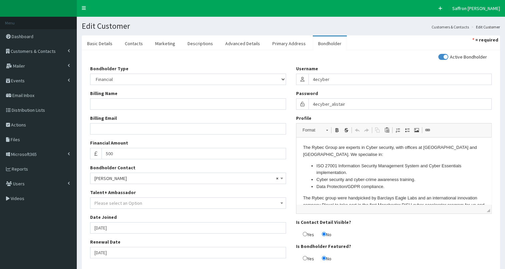
drag, startPoint x: 505, startPoint y: 115, endPoint x: 510, endPoint y: 121, distance: 7.9
click at [505, 121] on html "F Pr \Toggle navigation Quick Create Saffron Gregg Saffron Gregg Member since 9…" at bounding box center [252, 158] width 505 height 317
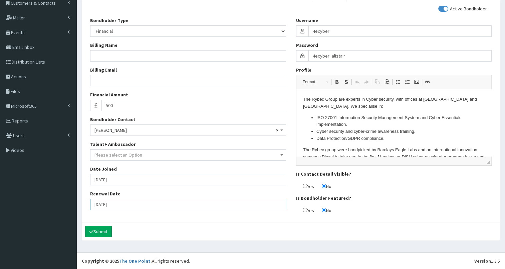
click at [127, 207] on input "01-10-2025" at bounding box center [188, 203] width 196 height 11
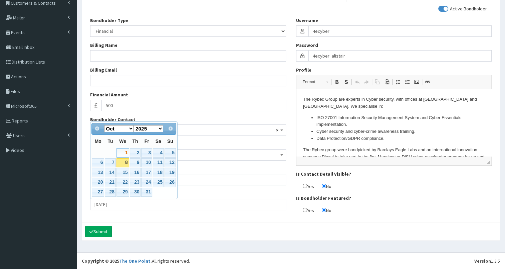
click at [161, 128] on select "1900 1901 1902 1903 1904 1905 1906 1907 1908 1909 1910 1911 1912 1913 1914 1915…" at bounding box center [149, 128] width 30 height 7
click at [161, 125] on select "1900 1901 1902 1903 1904 1905 1906 1907 1908 1909 1910 1911 1912 1913 1914 1915…" at bounding box center [149, 128] width 30 height 7
click at [134, 153] on link "1" at bounding box center [135, 152] width 11 height 9
type input "01-10-2026"
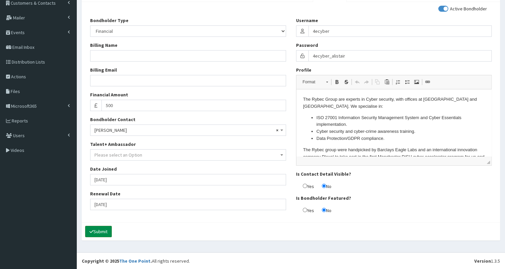
click at [103, 230] on button "Submit" at bounding box center [98, 230] width 27 height 11
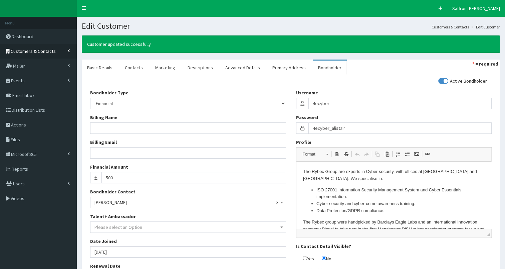
click at [53, 52] on link "Customers & Contacts" at bounding box center [38, 51] width 77 height 15
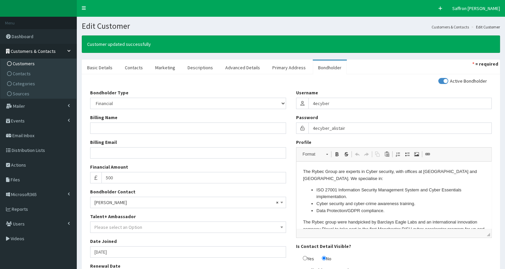
click at [31, 62] on span "Customers" at bounding box center [24, 63] width 22 height 6
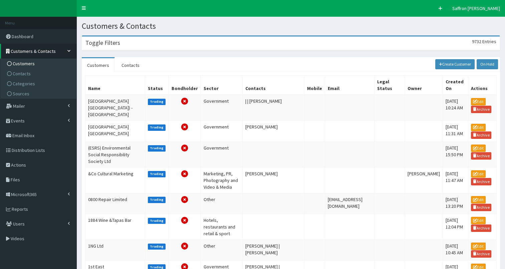
click at [149, 51] on section "Toggle Filters 9732 Entries Name Mobile Author Please select an option Develope…" at bounding box center [291, 268] width 429 height 476
click at [147, 48] on div "Toggle Filters 9732 Entries" at bounding box center [291, 43] width 418 height 14
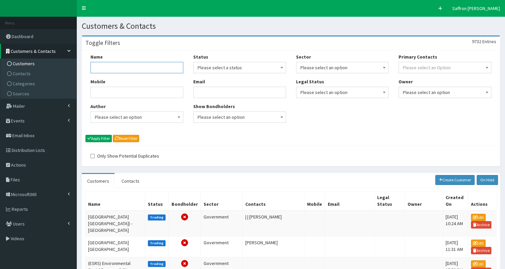
click at [137, 63] on input "Name" at bounding box center [137, 67] width 93 height 11
type input "koru"
click at [86, 135] on button "Apply Filter" at bounding box center [99, 138] width 26 height 7
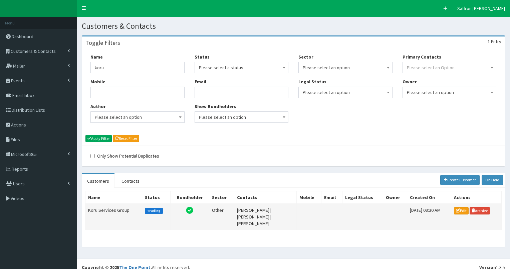
click at [121, 206] on td "Koru Services Group" at bounding box center [114, 216] width 57 height 26
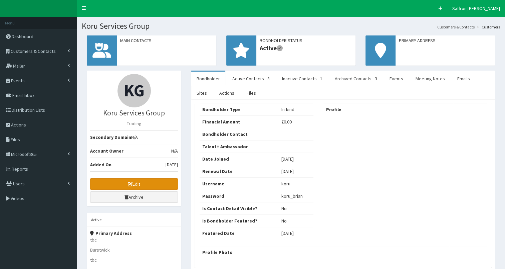
click at [148, 184] on link "Edit" at bounding box center [134, 183] width 88 height 11
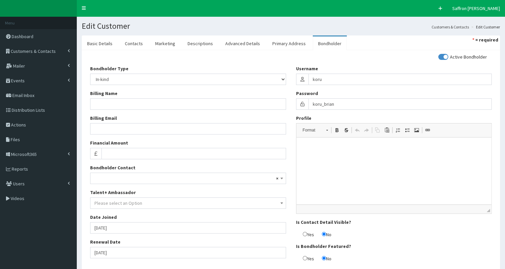
scroll to position [48, 0]
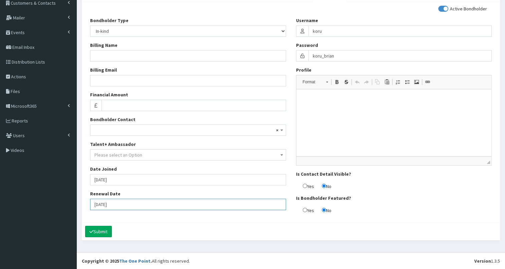
click at [123, 206] on input "01-10-2025" at bounding box center [188, 203] width 196 height 11
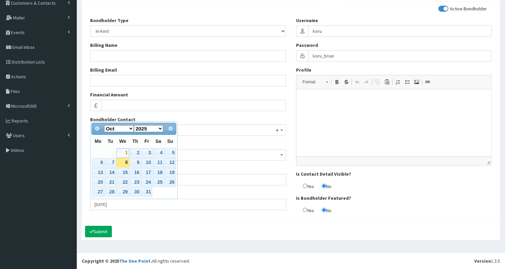
click at [160, 128] on select "1900 1901 1902 1903 1904 1905 1906 1907 1908 1909 1910 1911 1912 1913 1914 1915…" at bounding box center [149, 128] width 30 height 7
click at [137, 152] on link "1" at bounding box center [135, 152] width 11 height 9
type input "01-10-2026"
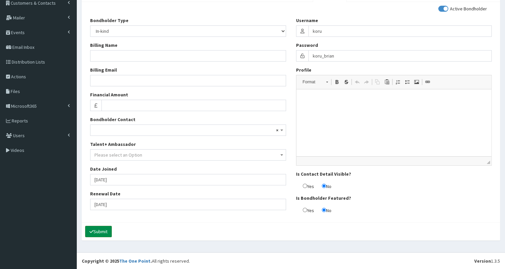
click at [104, 228] on button "Submit" at bounding box center [98, 230] width 27 height 11
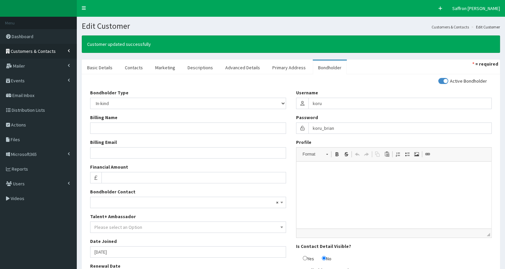
click at [64, 49] on link "Customers & Contacts" at bounding box center [38, 51] width 77 height 15
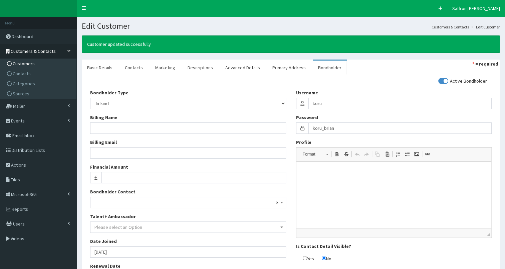
click at [26, 62] on span "Customers" at bounding box center [24, 63] width 22 height 6
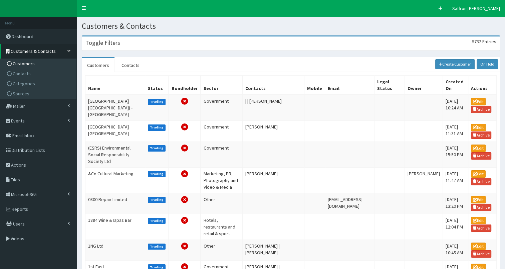
click at [139, 48] on div "Toggle Filters 9732 Entries" at bounding box center [291, 43] width 418 height 14
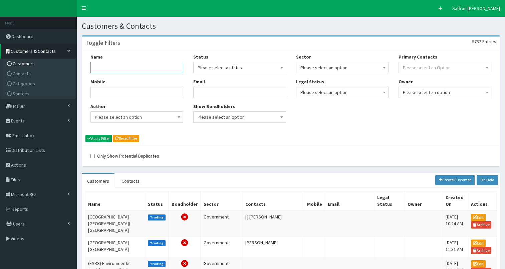
click at [136, 69] on input "Name" at bounding box center [137, 67] width 93 height 11
type input "[PERSON_NAME]"
click at [86, 135] on button "Apply Filter" at bounding box center [99, 138] width 26 height 7
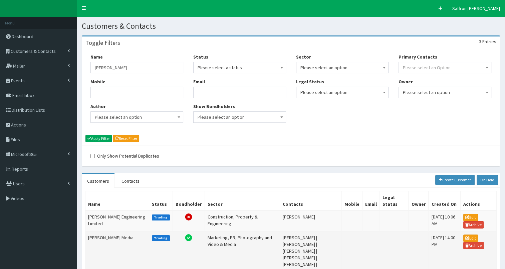
click at [109, 237] on td "[PERSON_NAME] Media" at bounding box center [118, 254] width 64 height 46
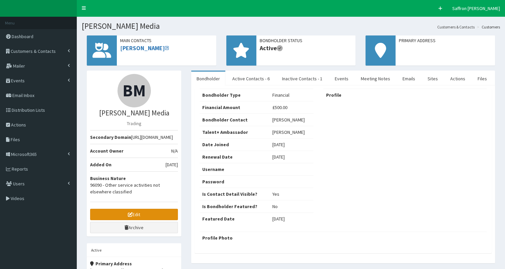
click at [134, 216] on link "Edit" at bounding box center [134, 213] width 88 height 11
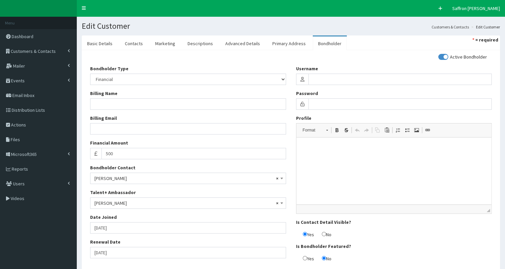
scroll to position [48, 0]
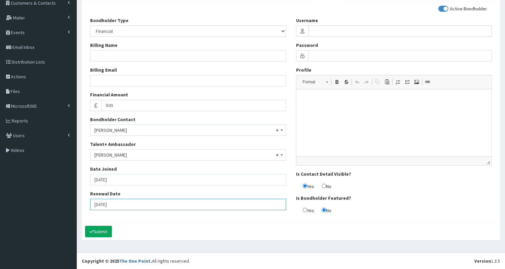
click at [120, 206] on input "[DATE]" at bounding box center [188, 203] width 196 height 11
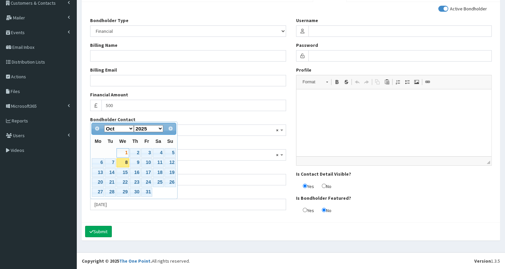
click at [160, 129] on select "1900 1901 1902 1903 1904 1905 1906 1907 1908 1909 1910 1911 1912 1913 1914 1915…" at bounding box center [149, 128] width 30 height 7
click at [136, 150] on link "1" at bounding box center [135, 152] width 11 height 9
type input "[DATE]"
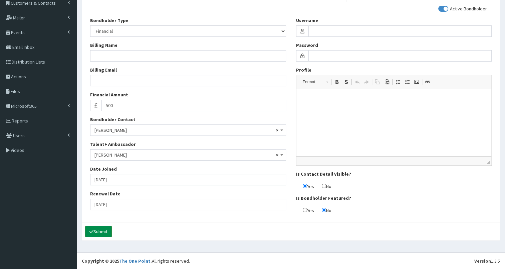
click at [108, 227] on button "Submit" at bounding box center [98, 230] width 27 height 11
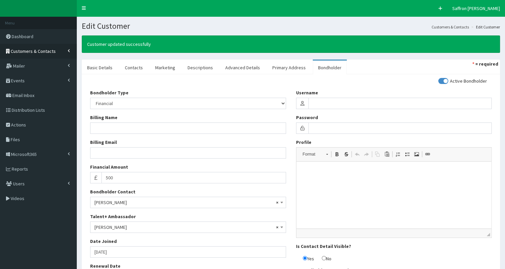
click at [46, 52] on span "Customers & Contacts" at bounding box center [33, 51] width 45 height 6
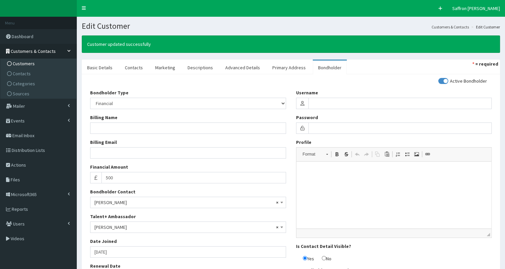
click at [28, 63] on span "Customers" at bounding box center [24, 63] width 22 height 6
